Goal: Task Accomplishment & Management: Manage account settings

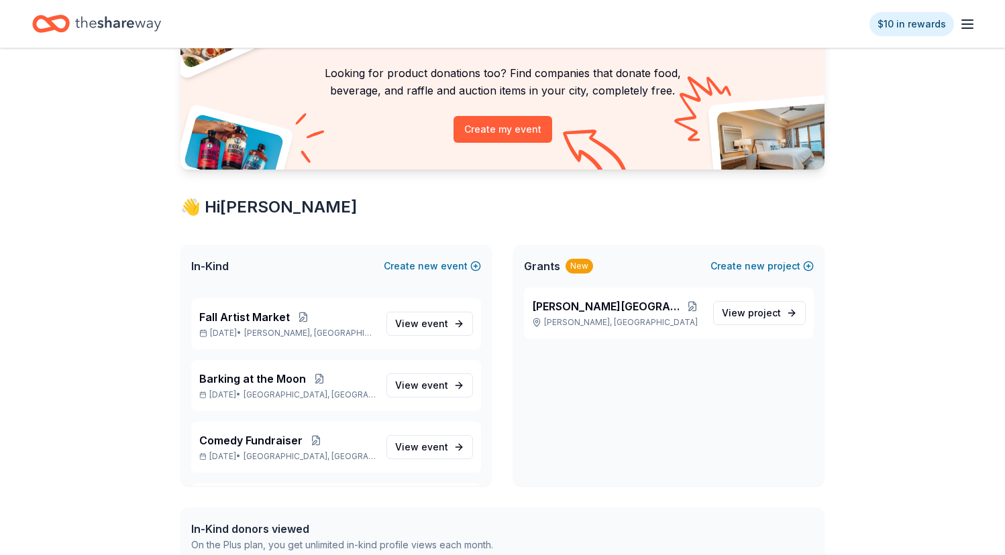
scroll to position [237, 0]
click at [260, 372] on span "Barking at the Moon" at bounding box center [252, 378] width 107 height 16
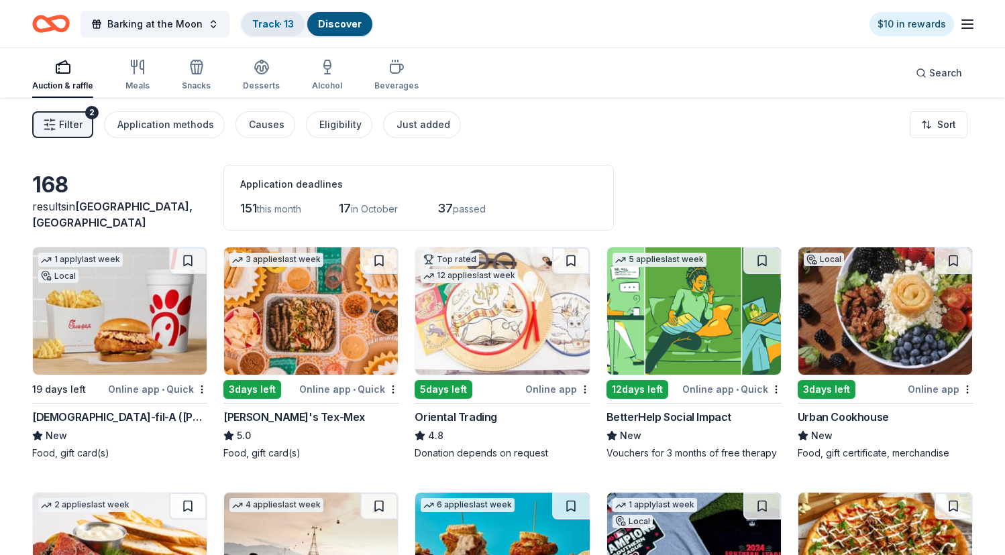
click at [276, 23] on link "Track · 13" at bounding box center [273, 23] width 42 height 11
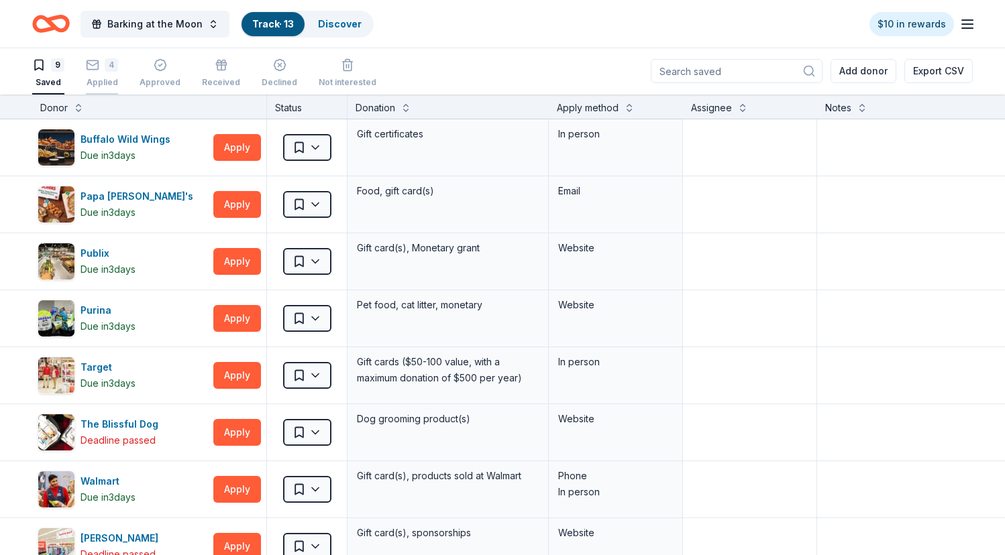
click at [103, 70] on div "4" at bounding box center [102, 64] width 32 height 13
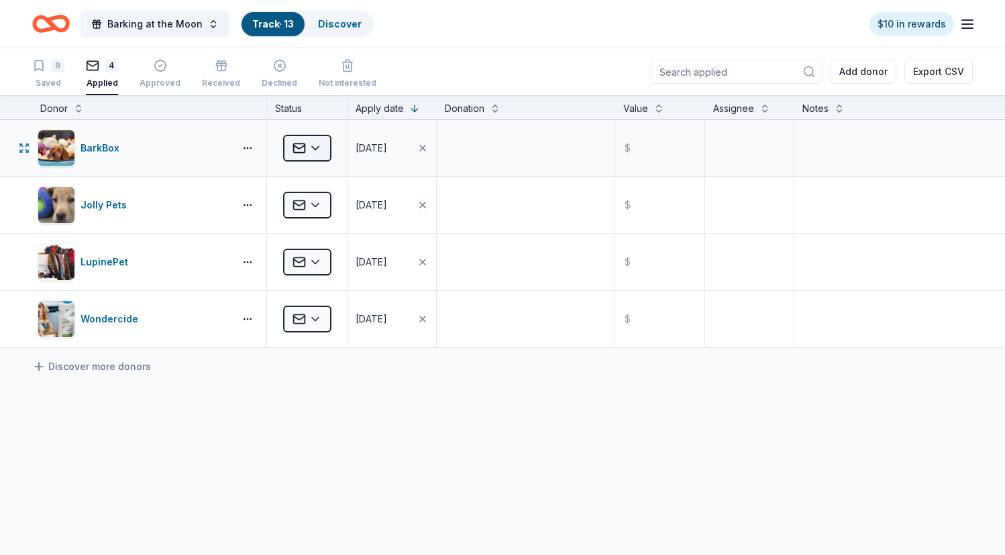
click at [315, 146] on html "Barking at the Moon Track · 13 Discover $10 in rewards 9 Saved 4 Applied Approv…" at bounding box center [502, 277] width 1005 height 555
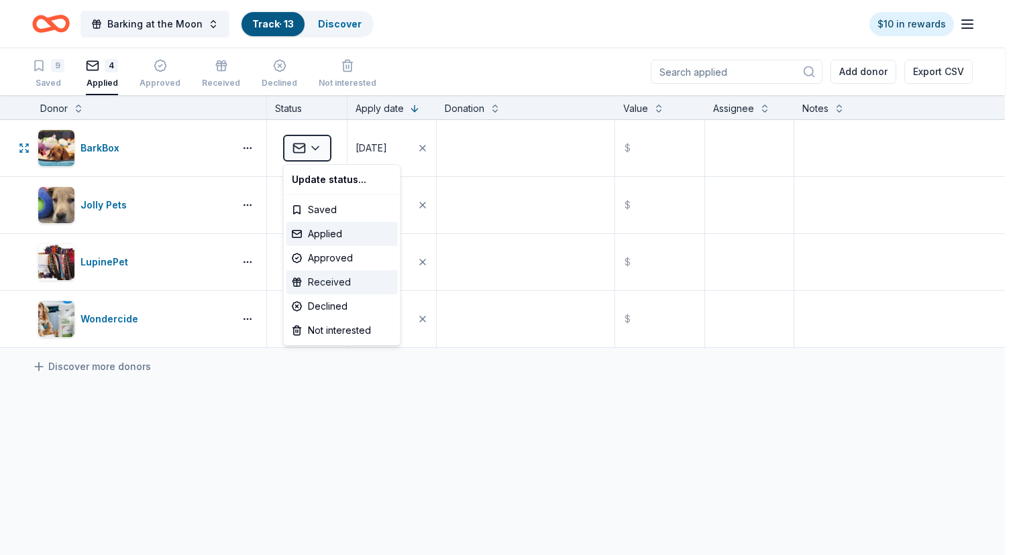
click at [337, 280] on div "Received" at bounding box center [341, 282] width 111 height 24
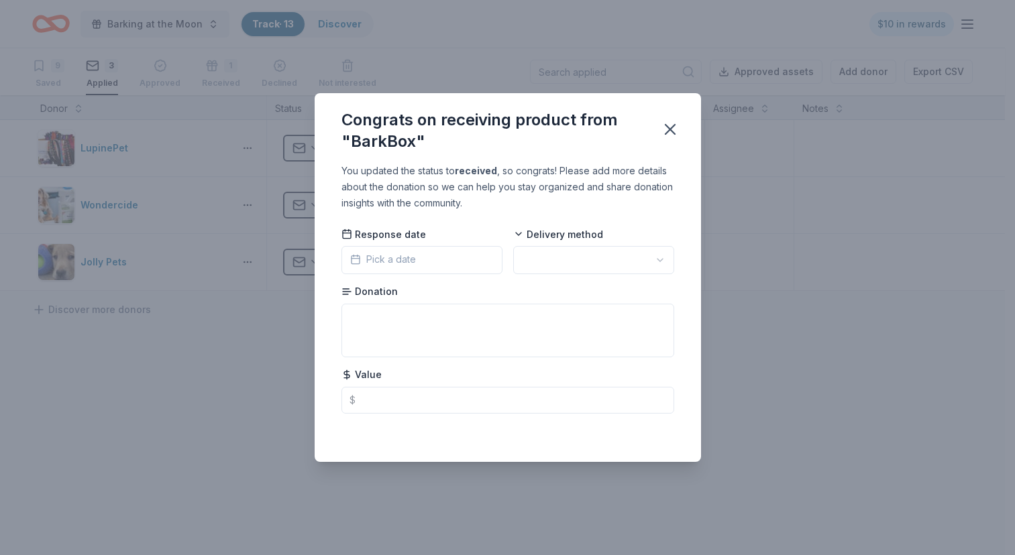
click at [492, 264] on button "Pick a date" at bounding box center [421, 260] width 161 height 28
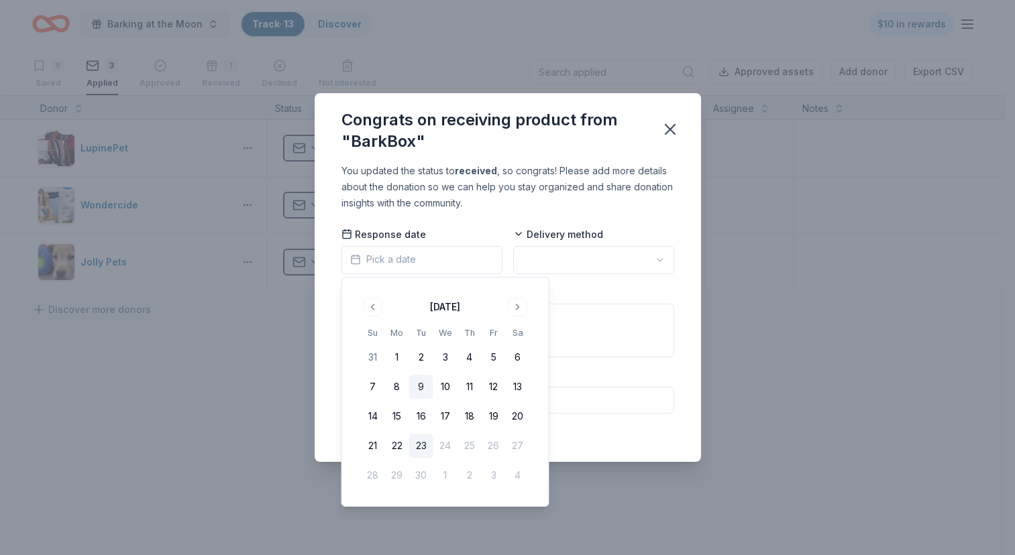
click at [421, 386] on button "9" at bounding box center [421, 387] width 24 height 24
click at [586, 262] on html "Barking at the Moon Track · 13 Discover $10 in rewards 9 Saved 3 Applied Approv…" at bounding box center [507, 277] width 1015 height 555
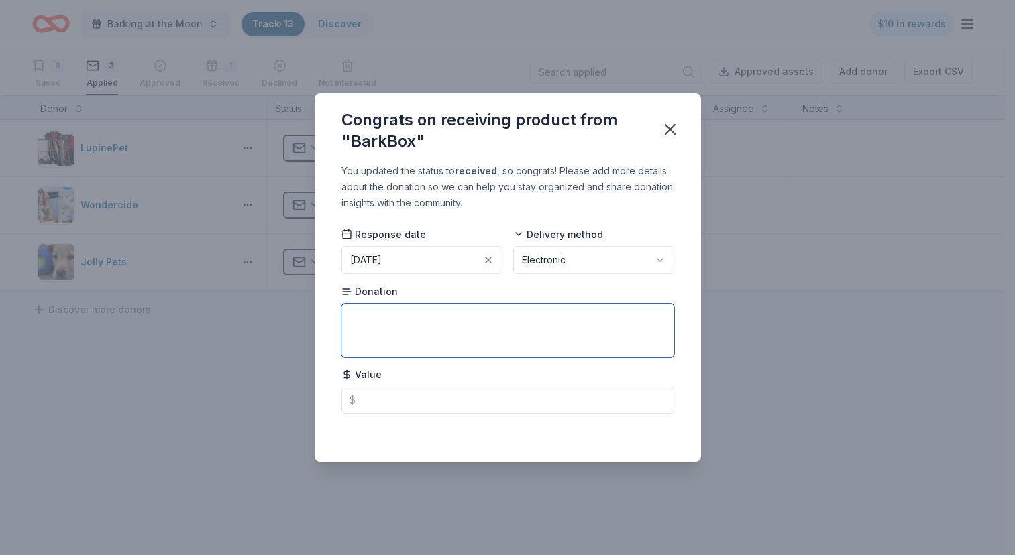
click at [414, 341] on textarea at bounding box center [507, 331] width 333 height 54
paste textarea "1-month digital gift certificate"
type textarea "1-month digital gift certificate"
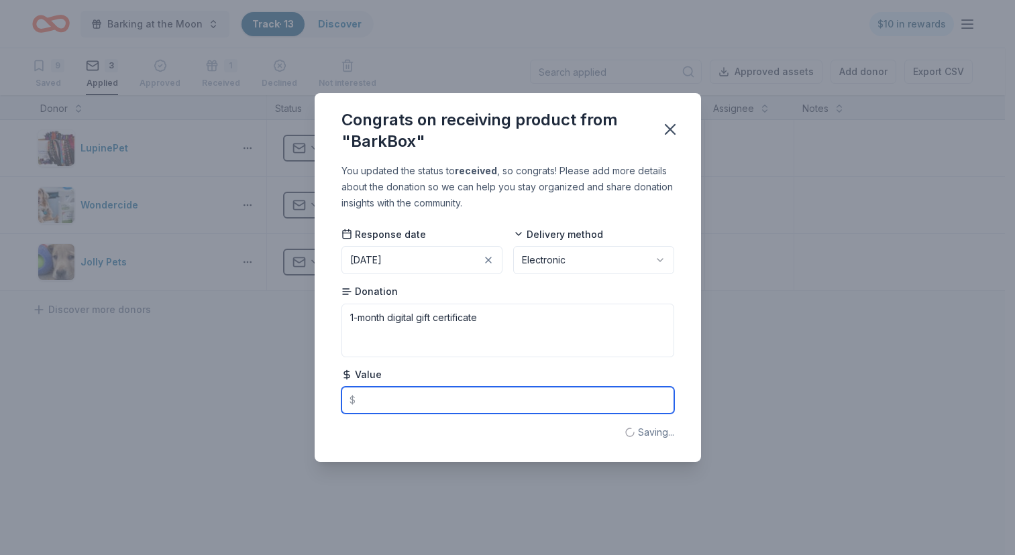
click at [400, 404] on input "text" at bounding box center [507, 400] width 333 height 27
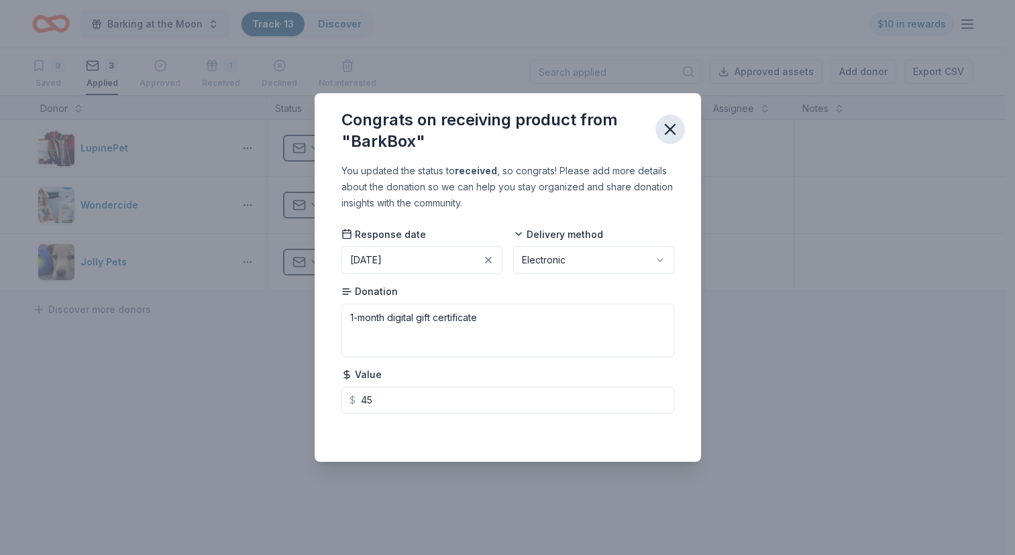
type input "45.00"
drag, startPoint x: 665, startPoint y: 129, endPoint x: 611, endPoint y: 139, distance: 54.5
click at [610, 139] on div "Congrats on receiving product from "BarkBox"" at bounding box center [508, 128] width 386 height 70
click at [666, 128] on icon "button" at bounding box center [670, 129] width 19 height 19
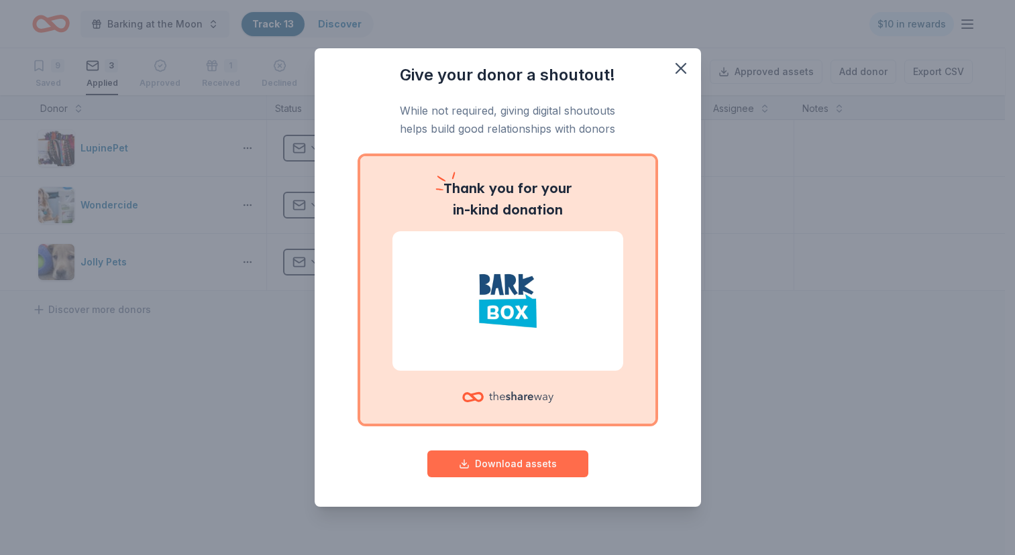
click at [504, 467] on button "Download assets" at bounding box center [507, 464] width 161 height 27
click at [643, 137] on p "While not required, giving digital shoutouts helps build good relationships wit…" at bounding box center [507, 120] width 333 height 36
click at [687, 62] on icon "button" at bounding box center [680, 68] width 19 height 19
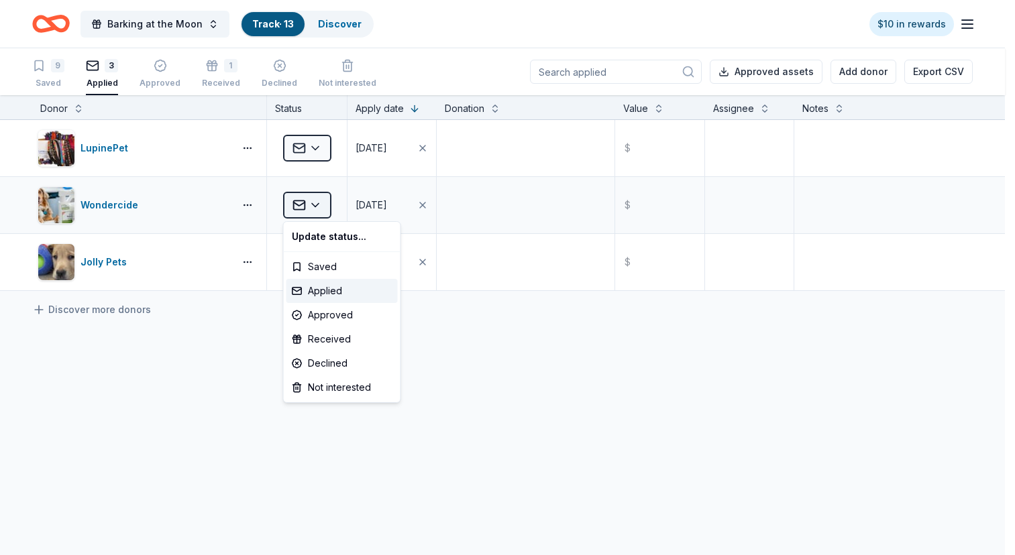
click at [323, 199] on html "Barking at the Moon Track · 13 Discover $10 in rewards 9 Saved 3 Applied Approv…" at bounding box center [507, 277] width 1015 height 555
click at [332, 362] on div "Declined" at bounding box center [341, 363] width 111 height 24
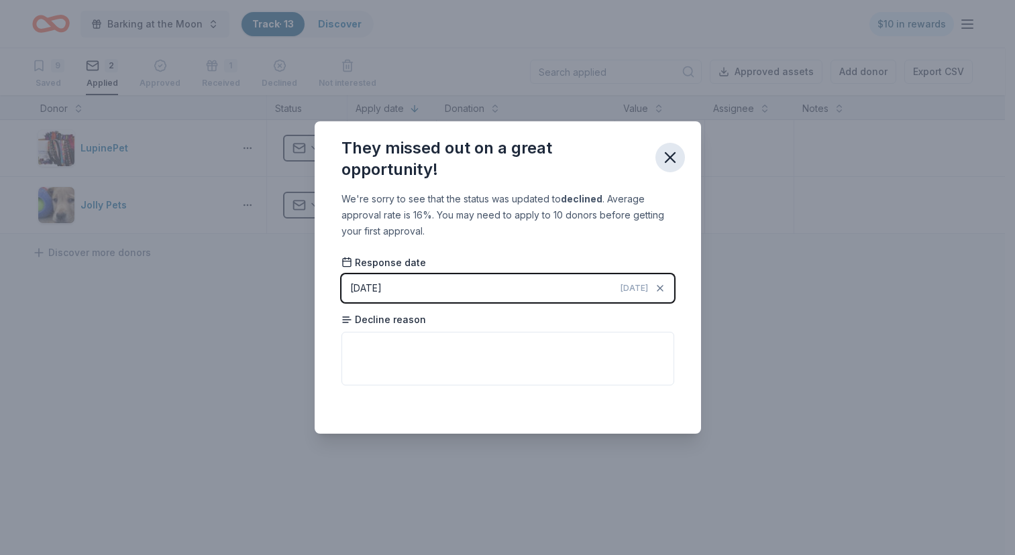
click at [672, 145] on button "button" at bounding box center [670, 158] width 30 height 30
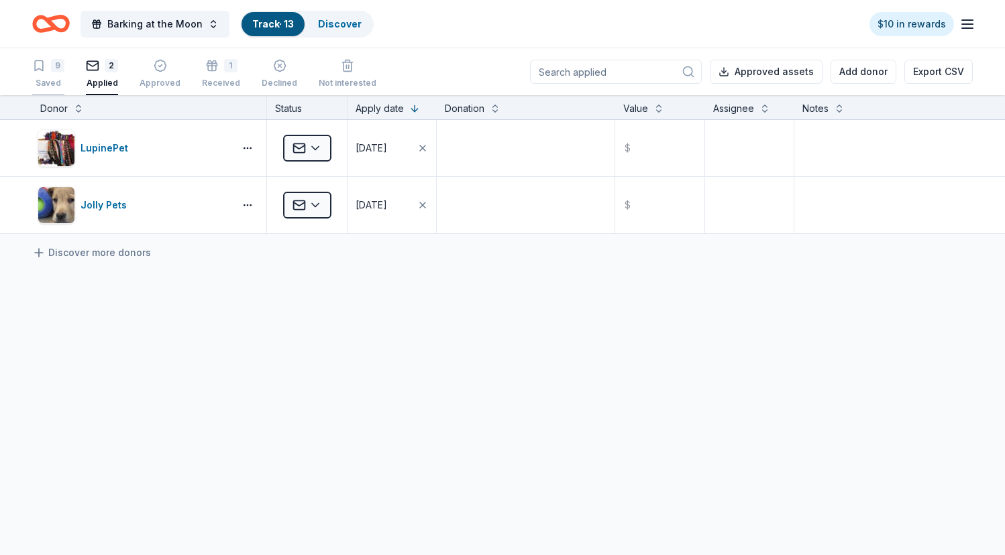
click at [43, 64] on icon "button" at bounding box center [38, 65] width 13 height 13
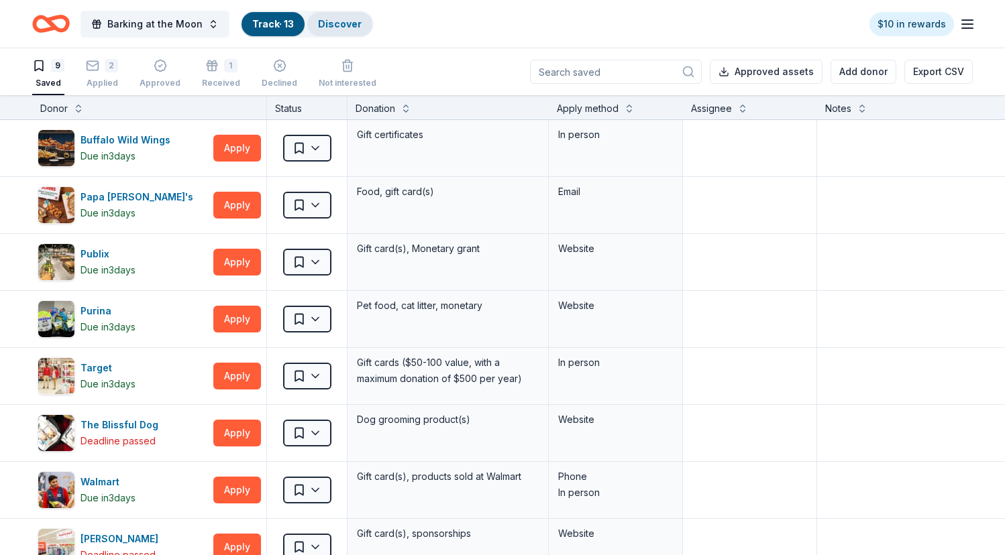
click at [333, 27] on link "Discover" at bounding box center [340, 23] width 44 height 11
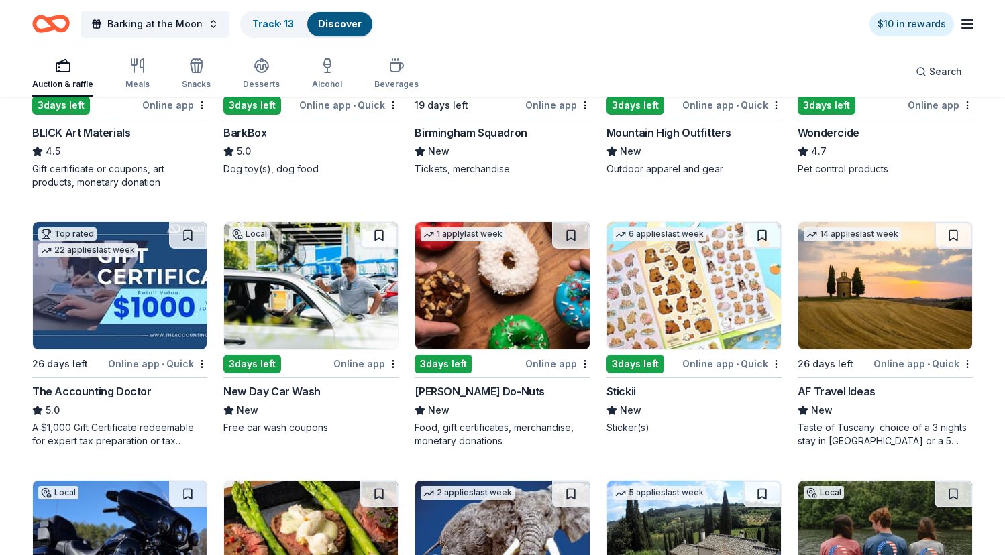
scroll to position [789, 0]
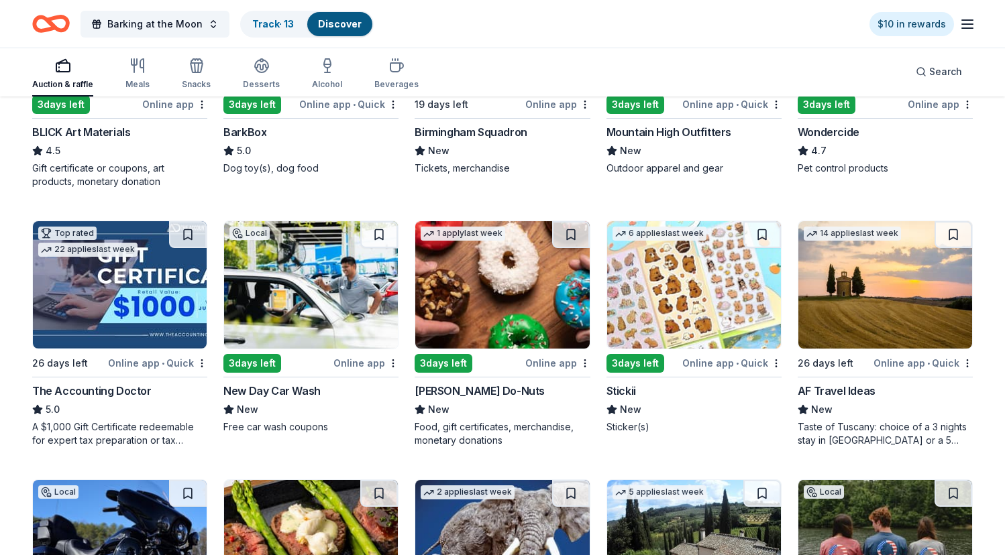
click at [310, 278] on img at bounding box center [311, 284] width 174 height 127
click at [264, 17] on div "Track · 14" at bounding box center [273, 24] width 64 height 24
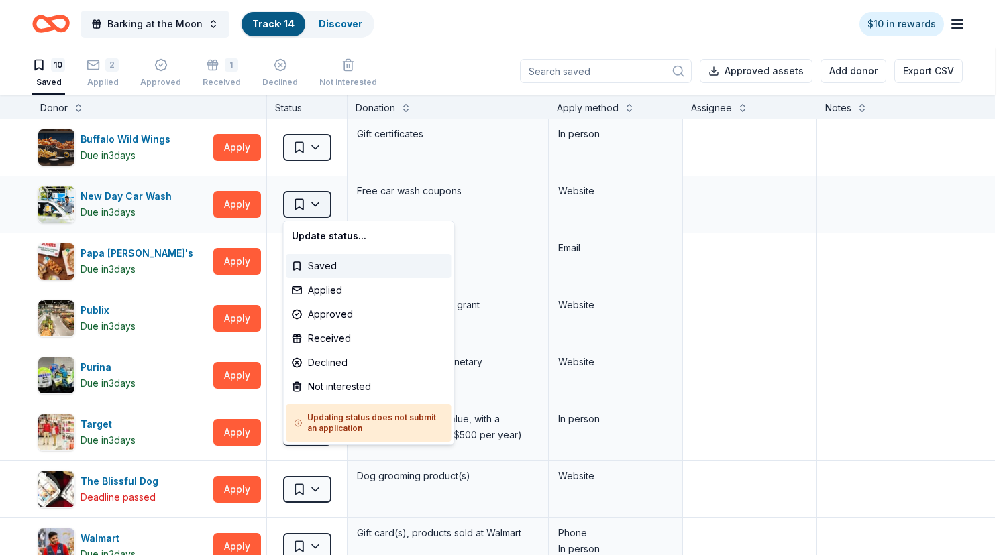
click at [312, 201] on html "Barking at the Moon Track · 14 Discover $10 in rewards 10 Saved 2 Applied Appro…" at bounding box center [502, 276] width 1005 height 555
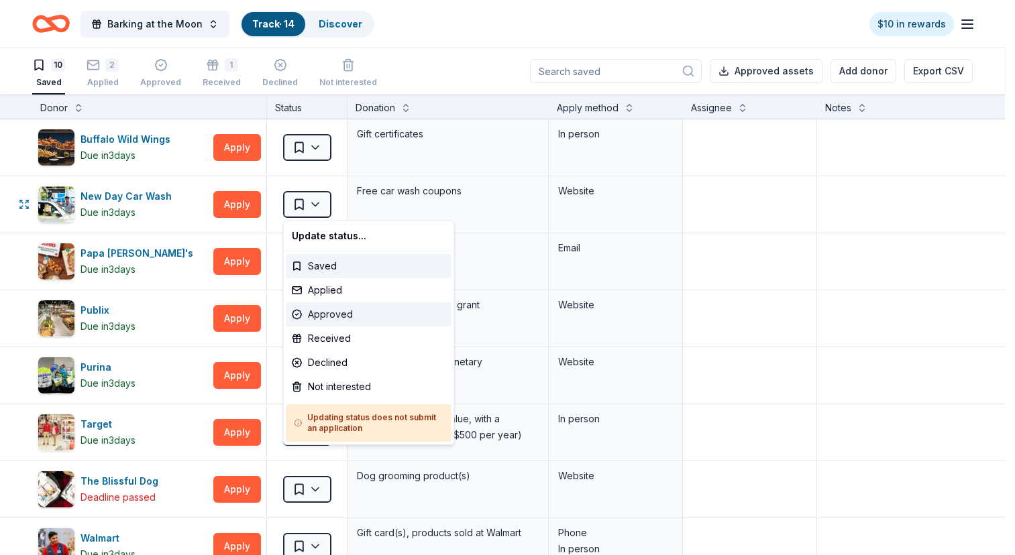
click at [337, 313] on div "Approved" at bounding box center [368, 314] width 165 height 24
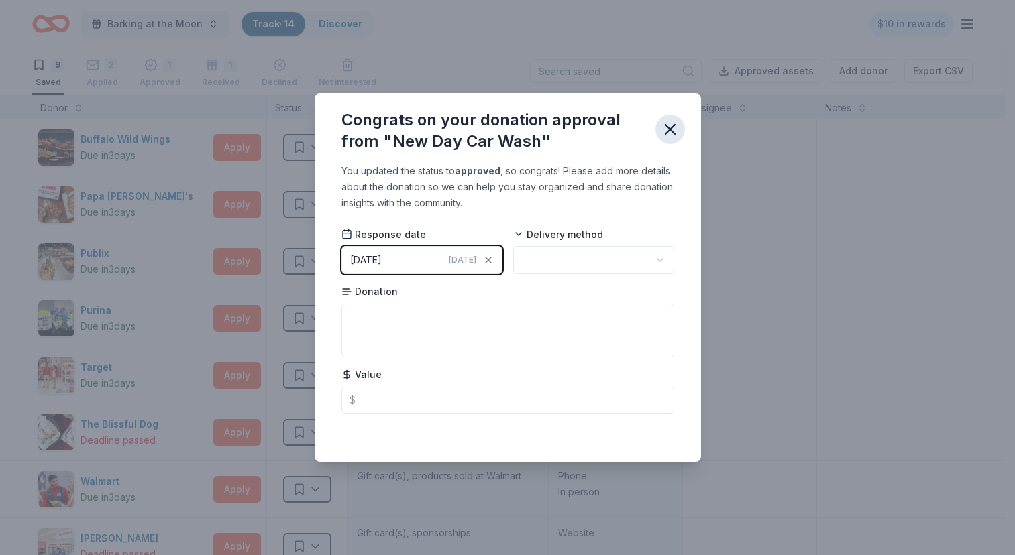
click at [670, 129] on icon "button" at bounding box center [669, 129] width 9 height 9
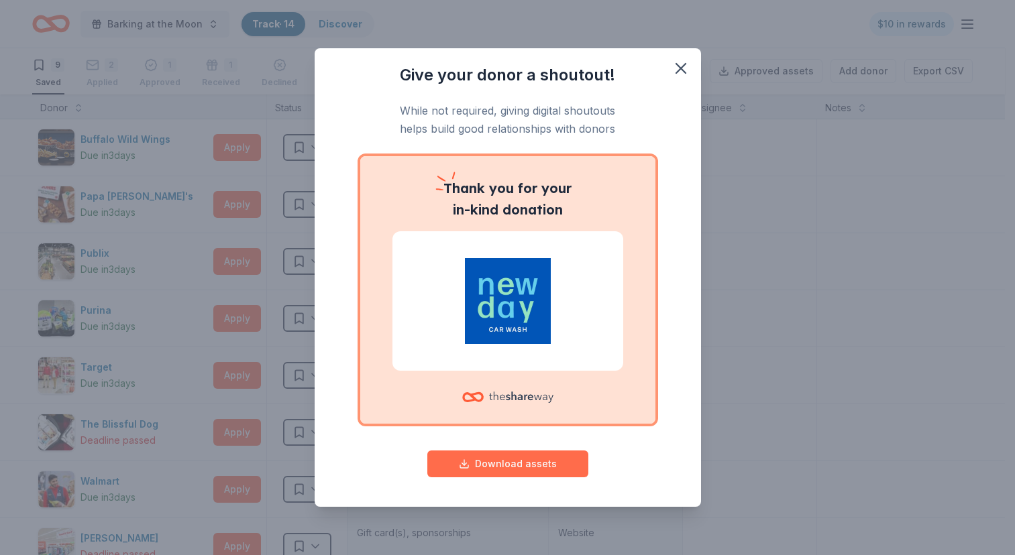
click at [547, 459] on button "Download assets" at bounding box center [507, 464] width 161 height 27
click at [685, 64] on icon "button" at bounding box center [680, 68] width 9 height 9
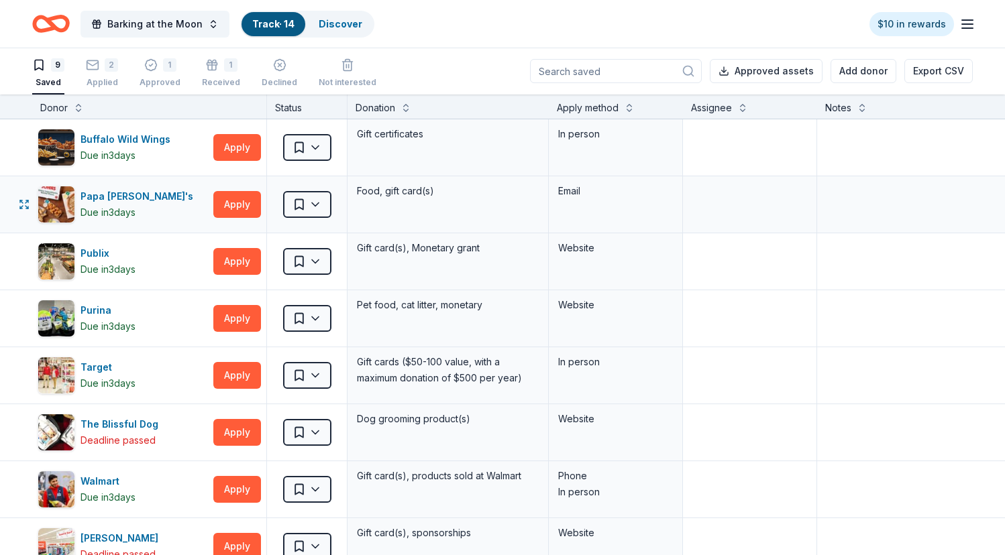
scroll to position [0, 0]
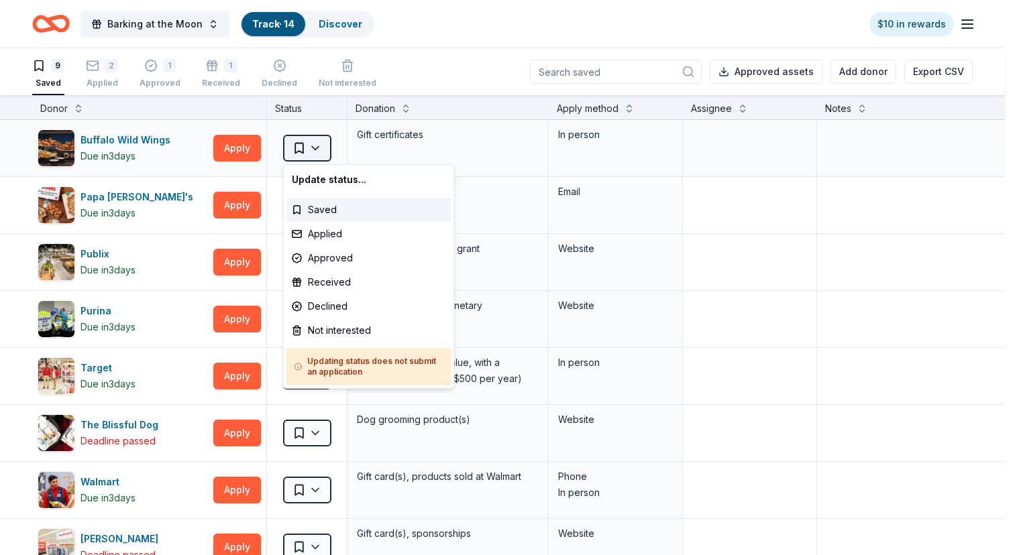
click at [317, 152] on html "Barking at the Moon Track · 14 Discover $10 in rewards 9 Saved 2 Applied 1 Appr…" at bounding box center [507, 277] width 1015 height 555
click at [161, 143] on html "Barking at the Moon Track · 14 Discover $10 in rewards 9 Saved 2 Applied 1 Appr…" at bounding box center [507, 277] width 1015 height 555
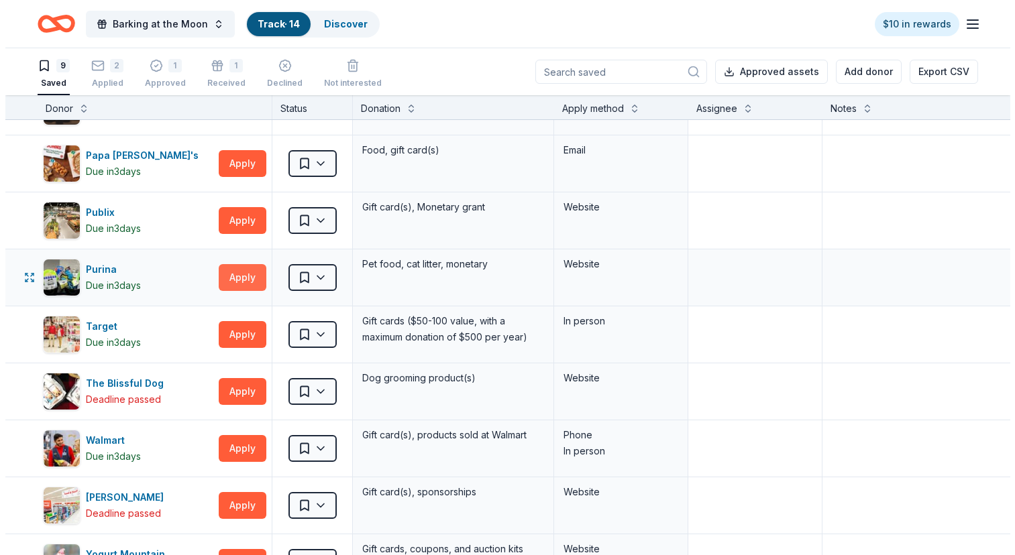
scroll to position [47, 0]
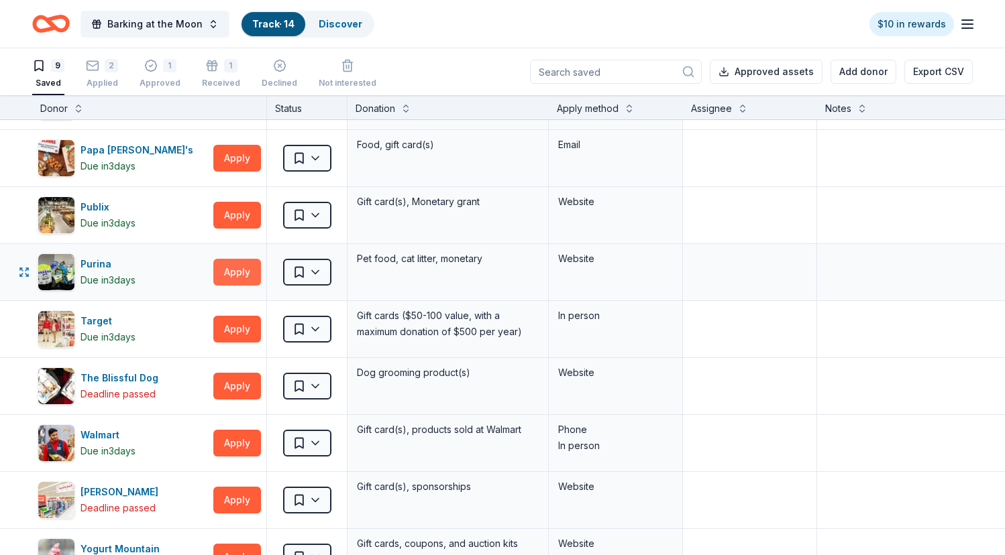
click at [234, 268] on button "Apply" at bounding box center [237, 272] width 48 height 27
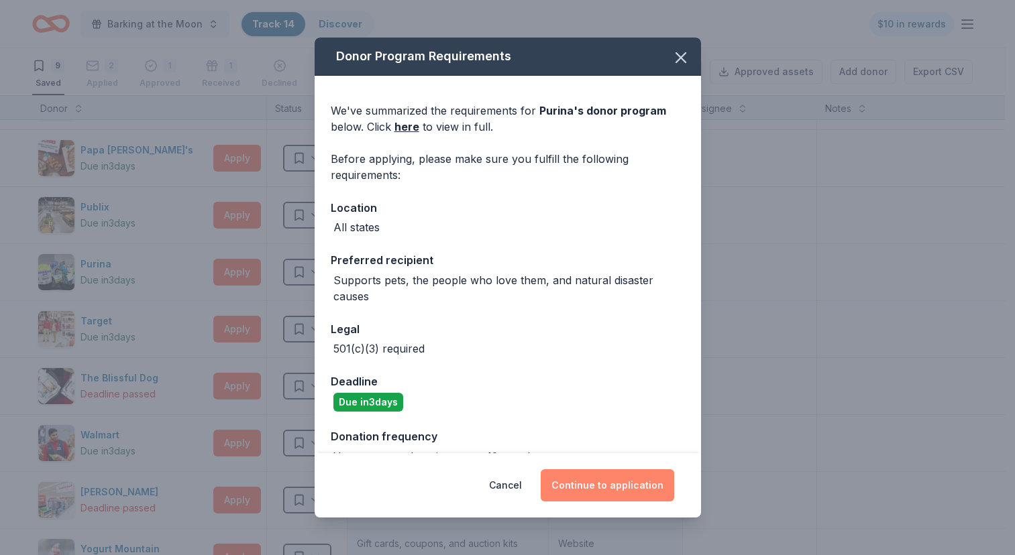
click at [607, 485] on button "Continue to application" at bounding box center [607, 485] width 133 height 32
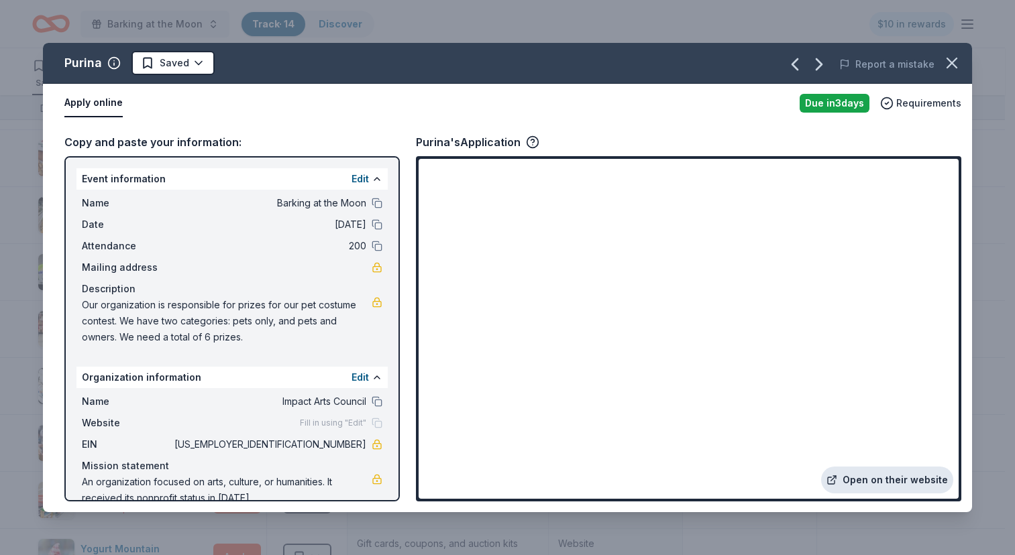
click at [896, 480] on link "Open on their website" at bounding box center [887, 480] width 132 height 27
click at [895, 488] on link "Open on their website" at bounding box center [887, 480] width 132 height 27
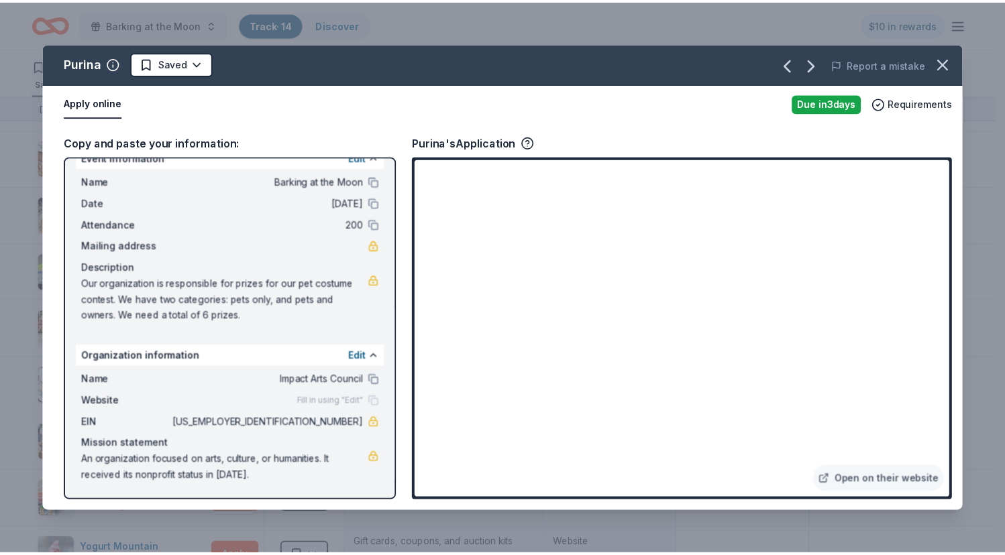
scroll to position [22, 0]
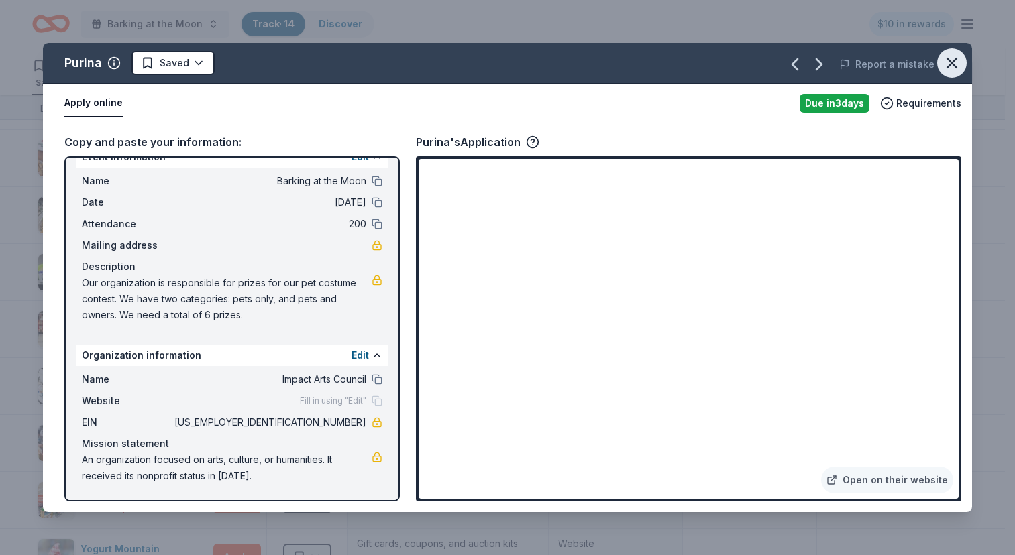
click at [956, 54] on icon "button" at bounding box center [951, 63] width 19 height 19
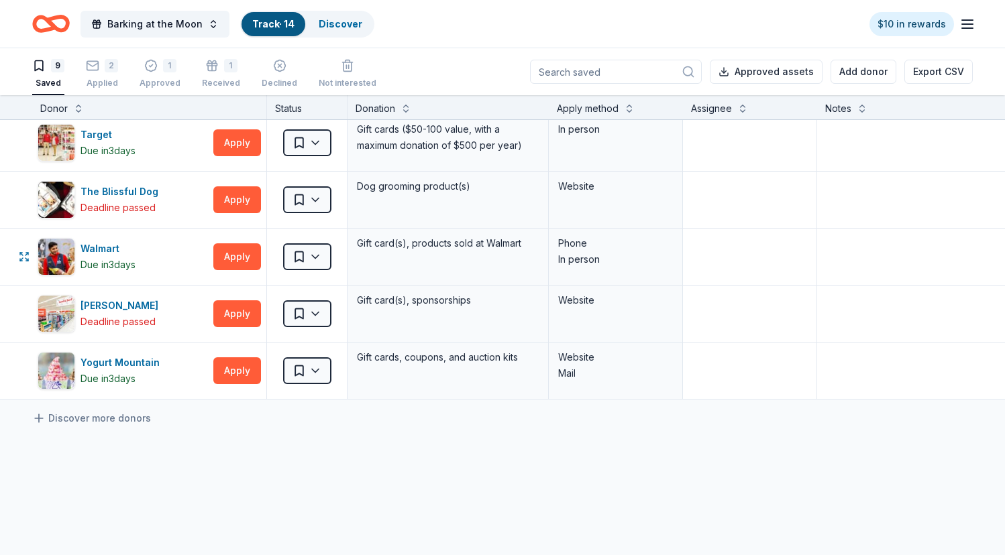
scroll to position [235, 0]
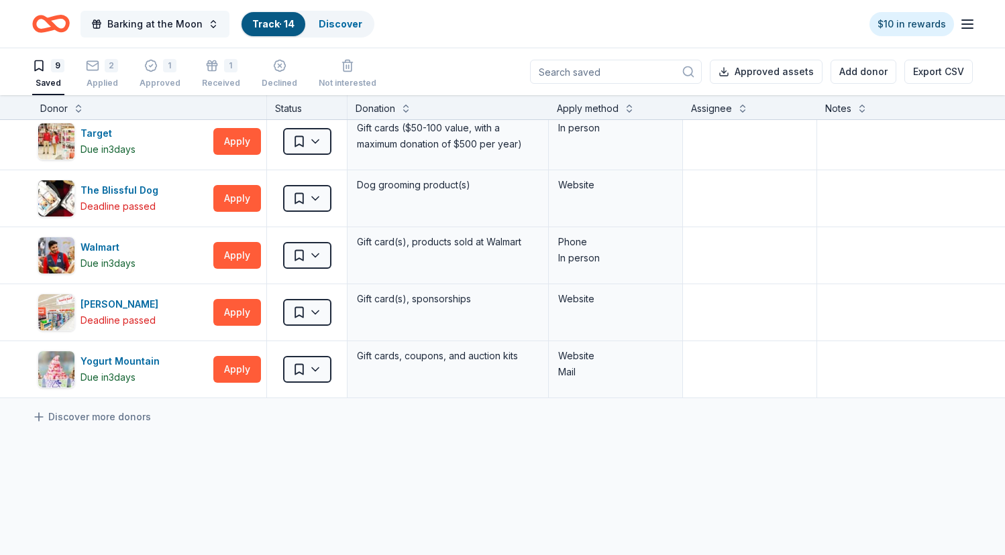
click at [204, 22] on button "Barking at the Moon" at bounding box center [154, 24] width 149 height 27
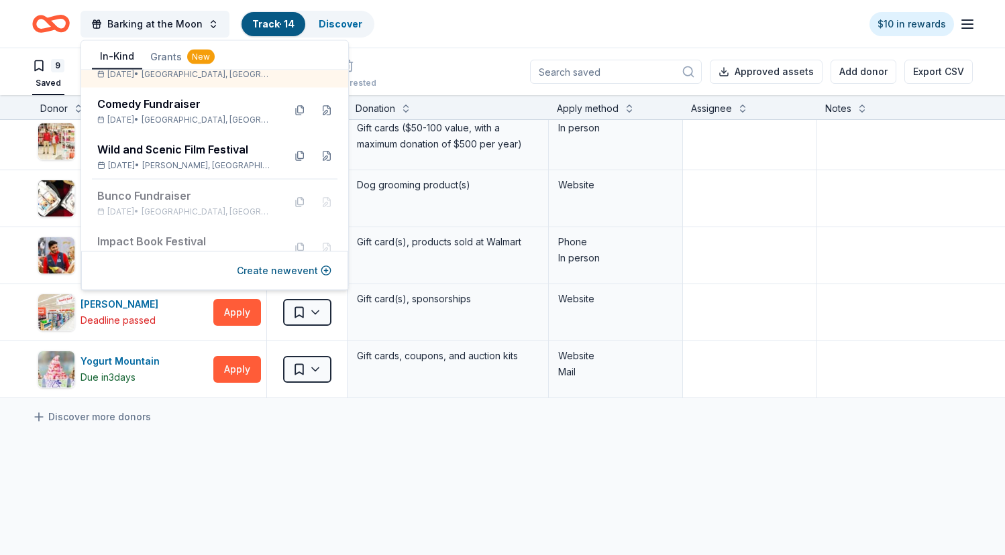
scroll to position [248, 0]
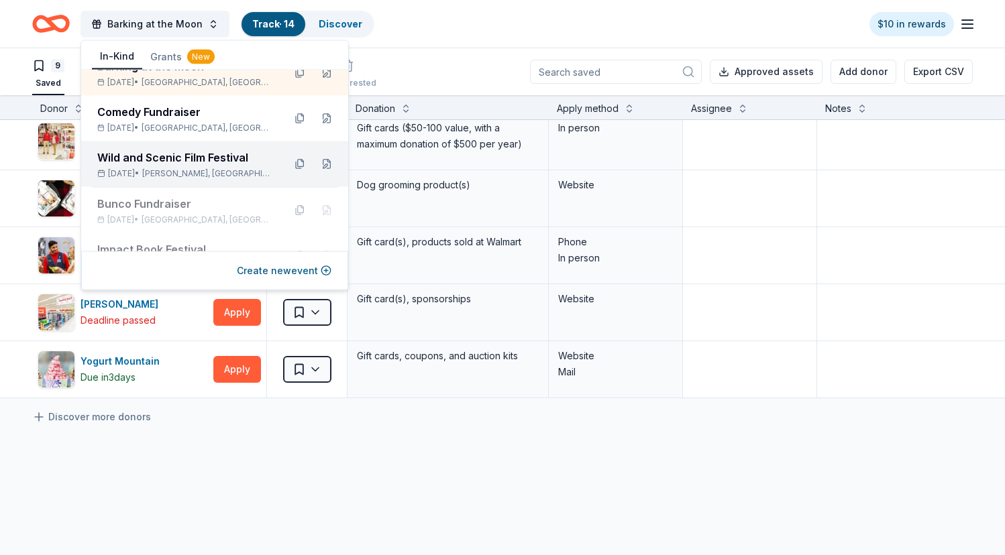
click at [160, 154] on div "Wild and Scenic Film Festival" at bounding box center [185, 158] width 176 height 16
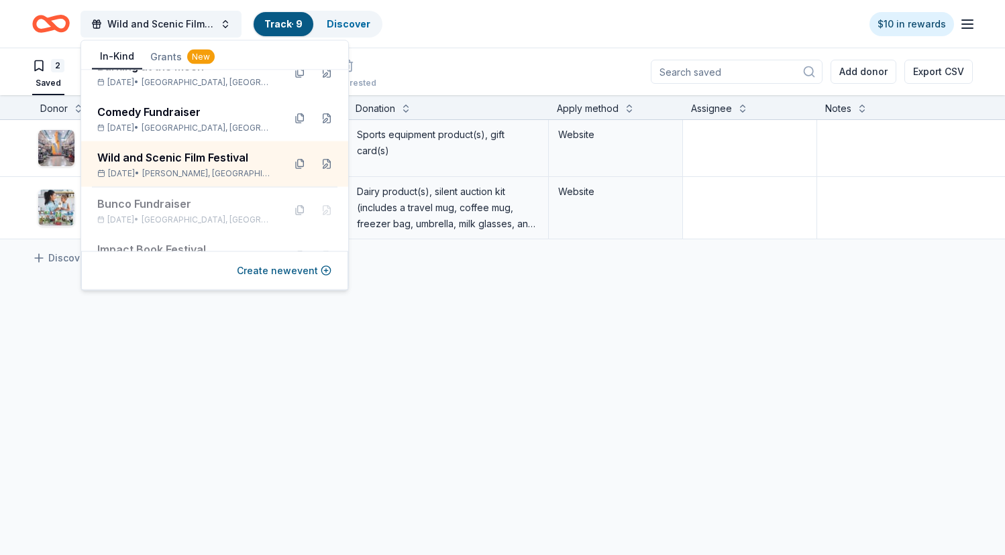
click at [405, 361] on div "Dick's Sporting Goods Rolling Apply Saved Sports equipment product(s), gift car…" at bounding box center [525, 306] width 1050 height 372
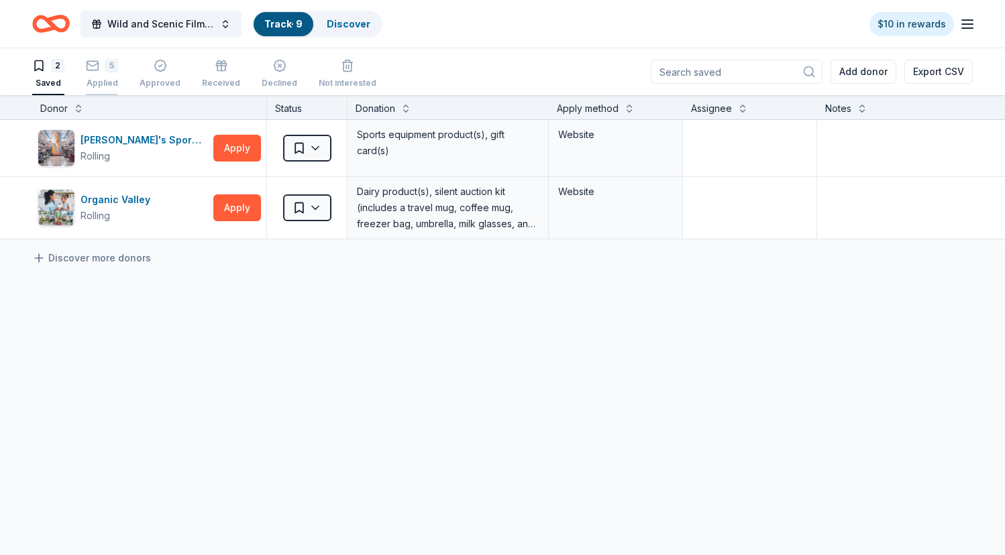
click at [93, 64] on icon "button" at bounding box center [92, 65] width 13 height 13
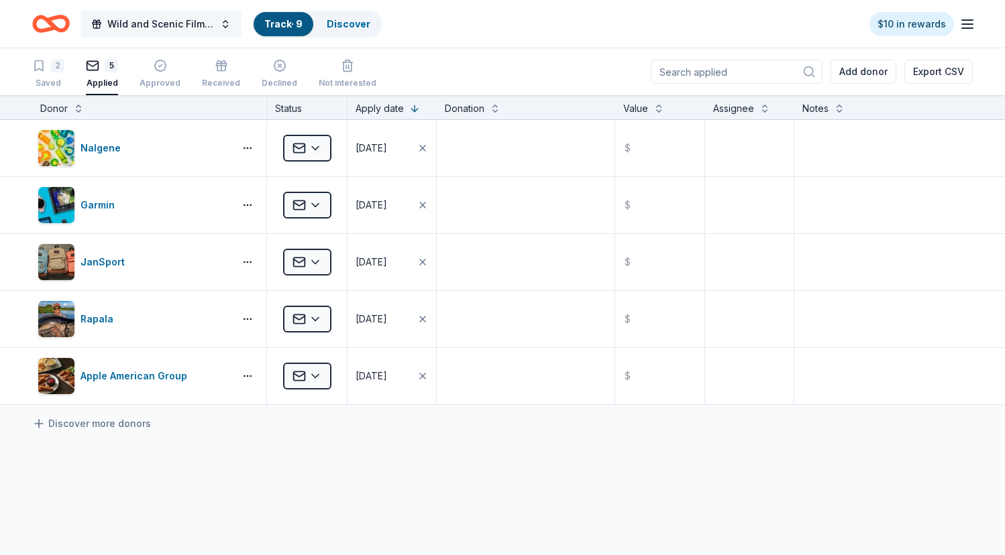
click at [215, 24] on button "Wild and Scenic Film Festival" at bounding box center [160, 24] width 161 height 27
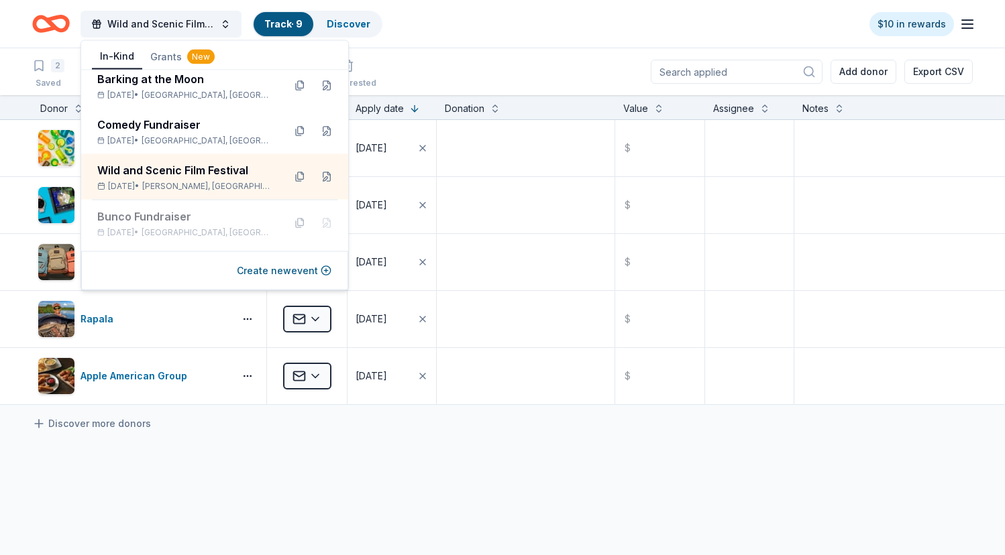
scroll to position [237, 0]
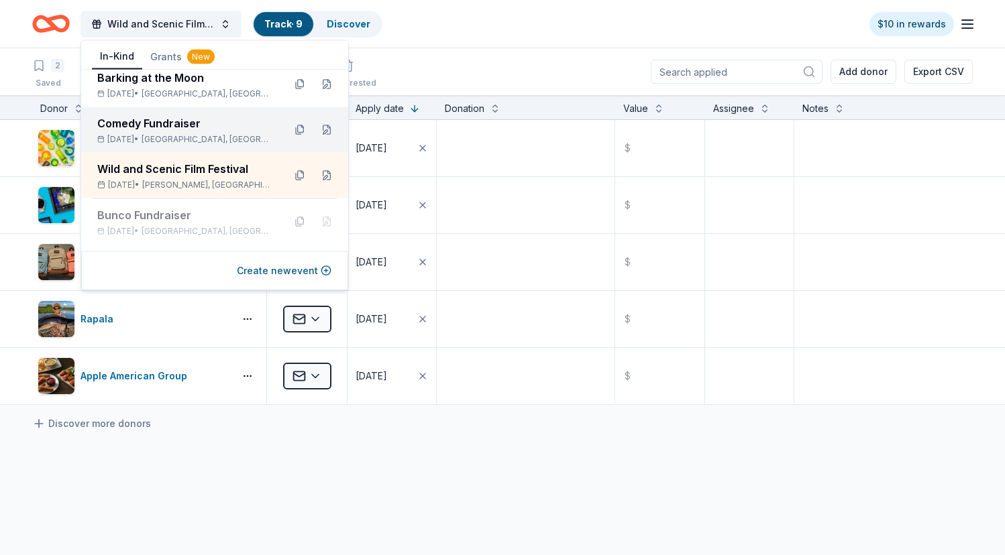
click at [176, 125] on div "Comedy Fundraiser" at bounding box center [185, 123] width 176 height 16
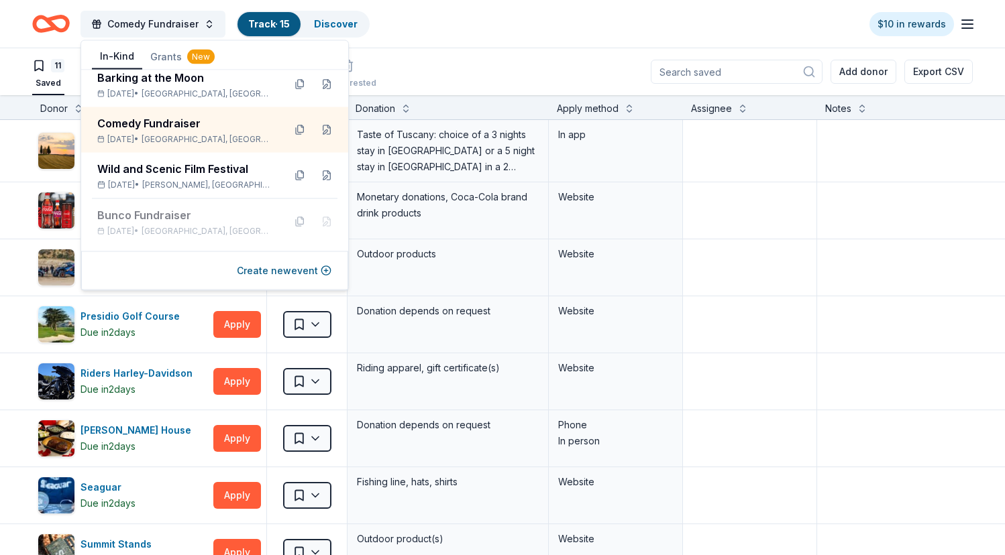
click at [422, 58] on div "11 Saved 4 Applied Approved Received Declined Not interested Add donor Export C…" at bounding box center [502, 71] width 940 height 47
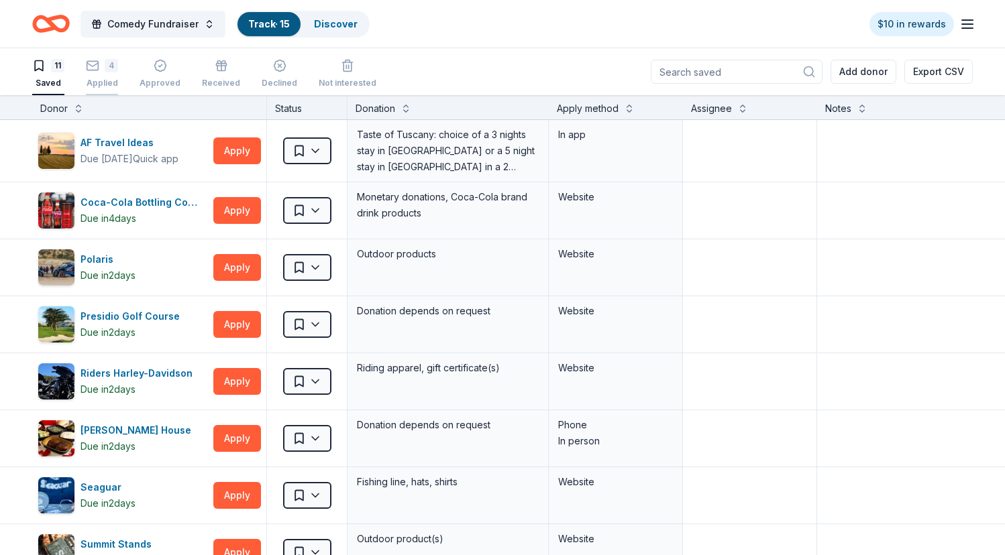
click at [98, 71] on icon "button" at bounding box center [92, 65] width 13 height 13
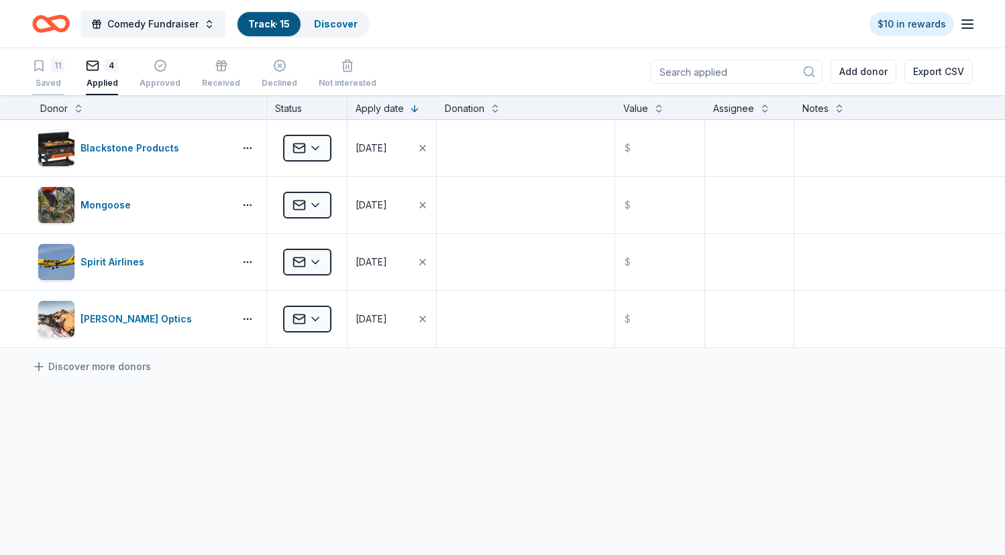
click at [38, 67] on icon "button" at bounding box center [38, 65] width 13 height 13
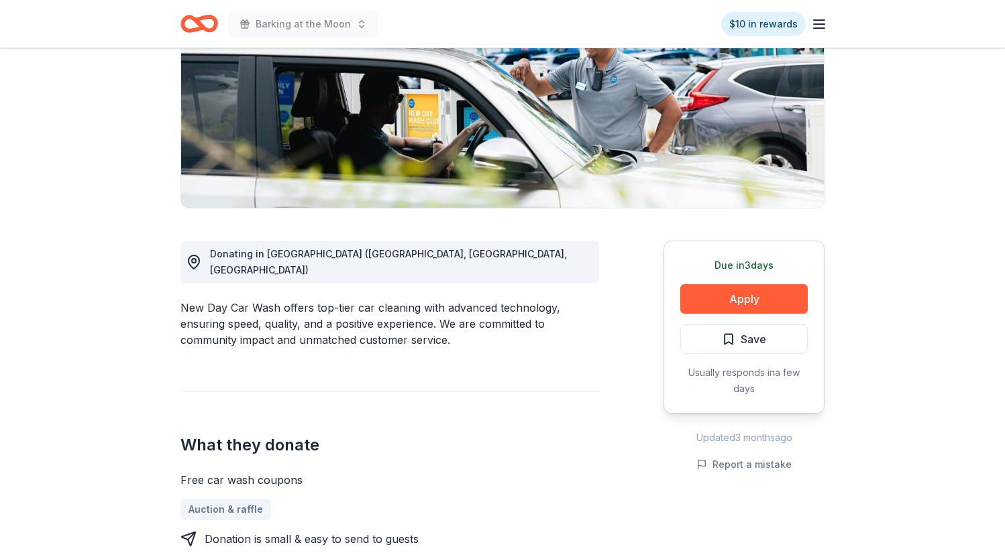
scroll to position [234, 0]
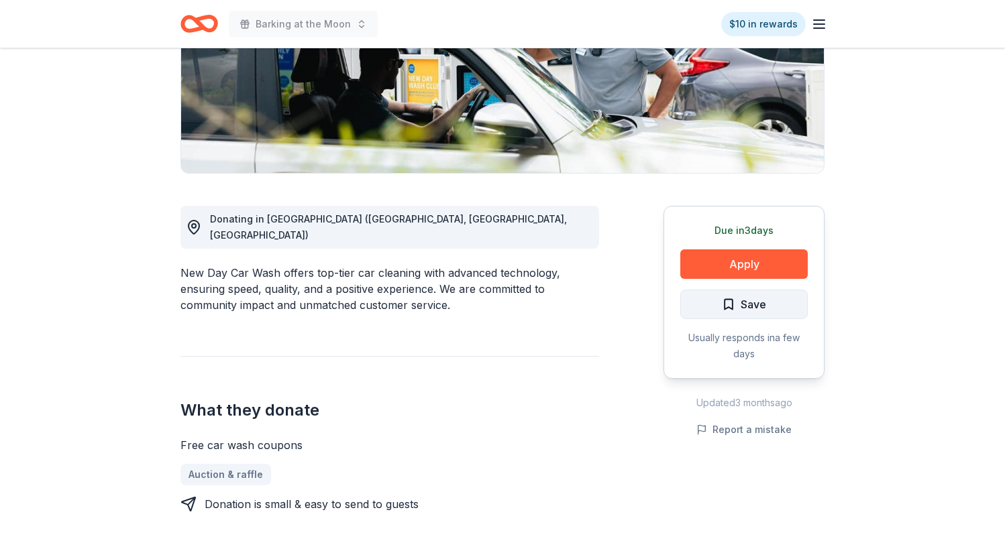
click at [740, 298] on span "Save" at bounding box center [752, 304] width 25 height 17
